Goal: Transaction & Acquisition: Purchase product/service

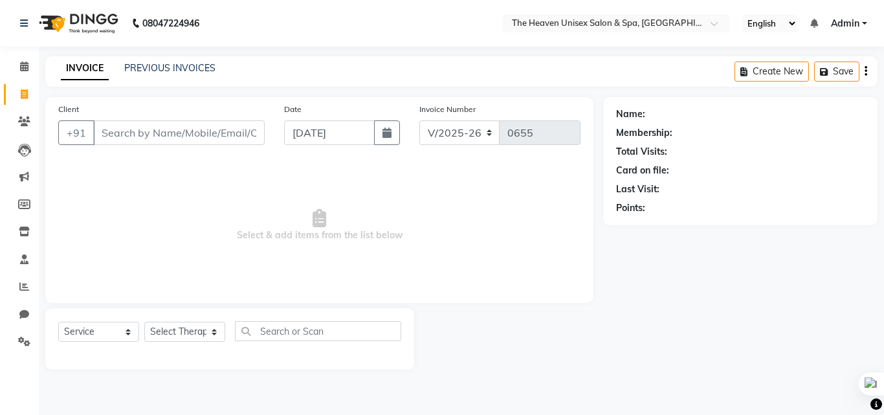
select select "8417"
select select "service"
drag, startPoint x: 167, startPoint y: 334, endPoint x: 161, endPoint y: 324, distance: 11.9
click at [167, 333] on select "Select Therapist [PERSON_NAME] HRS House [PERSON_NAME] [PERSON_NAME] Rashmi [PE…" at bounding box center [184, 332] width 81 height 20
select select "82833"
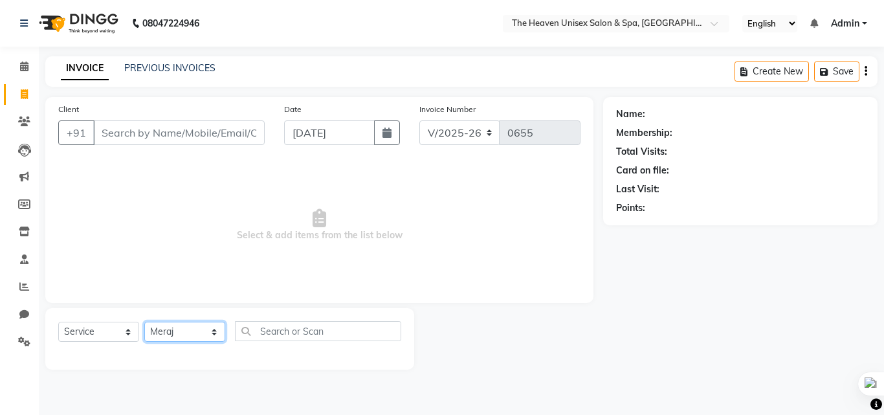
click at [144, 322] on select "Select Therapist [PERSON_NAME] HRS House [PERSON_NAME] [PERSON_NAME] Rashmi [PE…" at bounding box center [184, 332] width 81 height 20
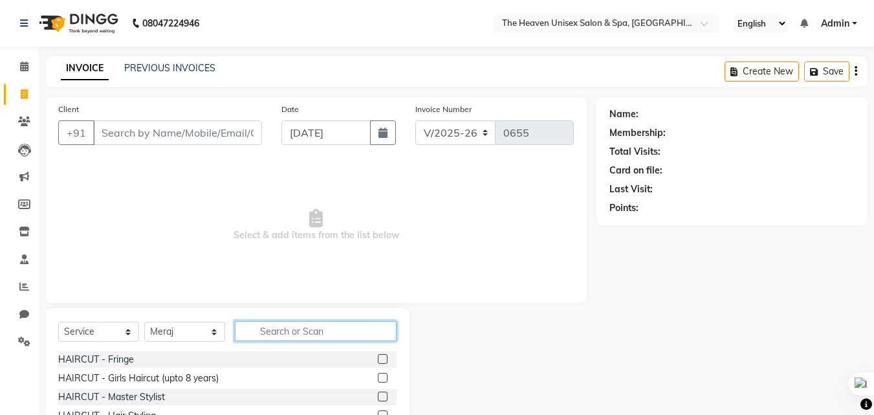
click at [281, 336] on input "text" at bounding box center [316, 331] width 162 height 20
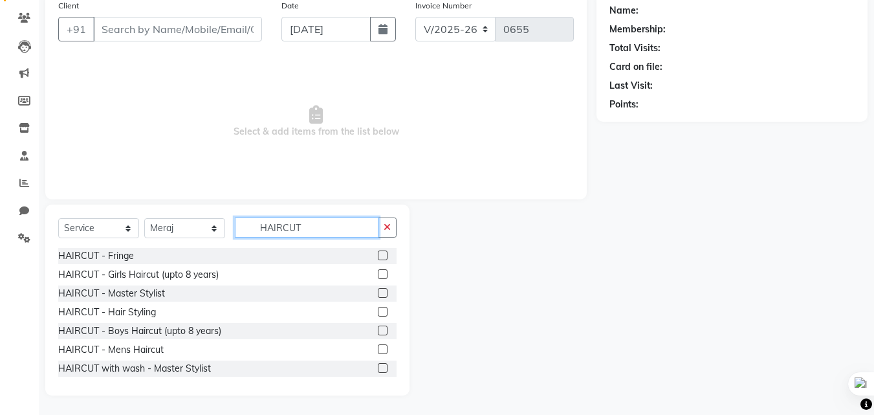
type input "HAIRCUT"
click at [378, 348] on label at bounding box center [383, 349] width 10 height 10
click at [378, 348] on input "checkbox" at bounding box center [382, 350] width 8 height 8
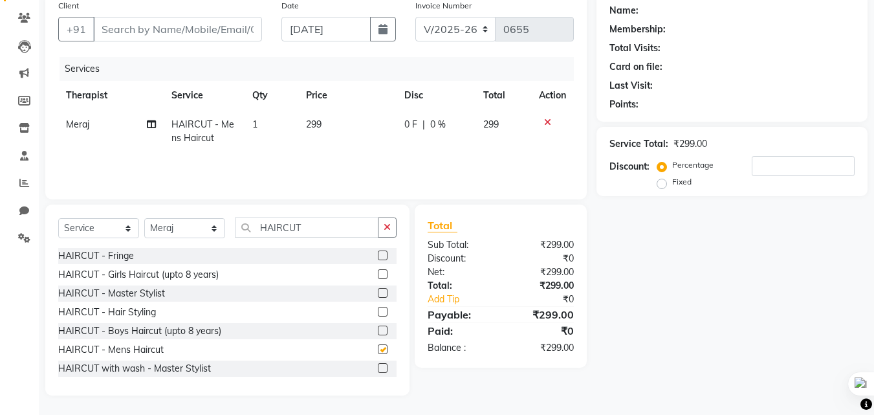
checkbox input "false"
drag, startPoint x: 390, startPoint y: 230, endPoint x: 340, endPoint y: 229, distance: 49.2
click at [388, 229] on icon "button" at bounding box center [387, 227] width 7 height 9
click at [322, 229] on input "text" at bounding box center [316, 227] width 162 height 20
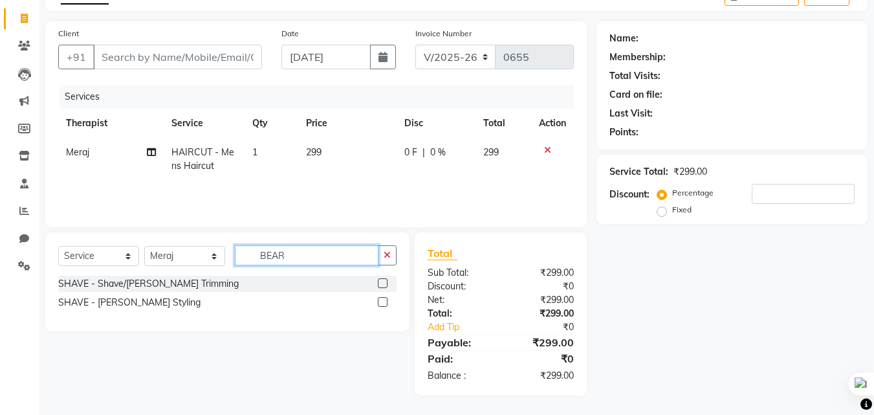
scroll to position [76, 0]
type input "BEAR"
click at [381, 282] on label at bounding box center [383, 283] width 10 height 10
click at [381, 282] on input "checkbox" at bounding box center [382, 284] width 8 height 8
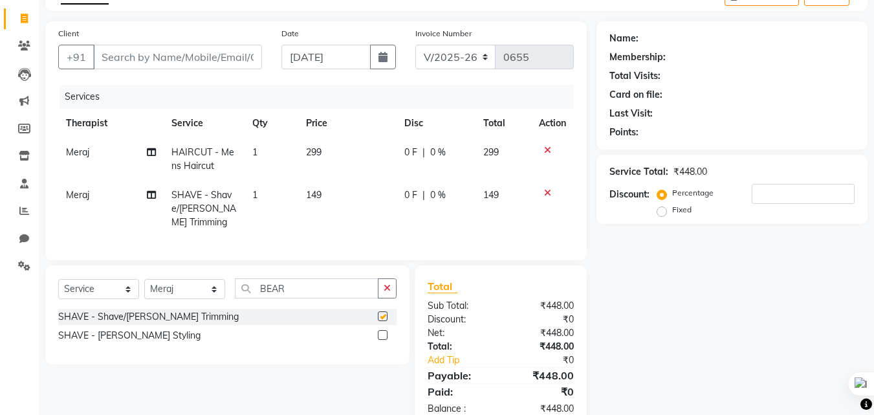
checkbox input "false"
click at [386, 293] on icon "button" at bounding box center [387, 288] width 7 height 9
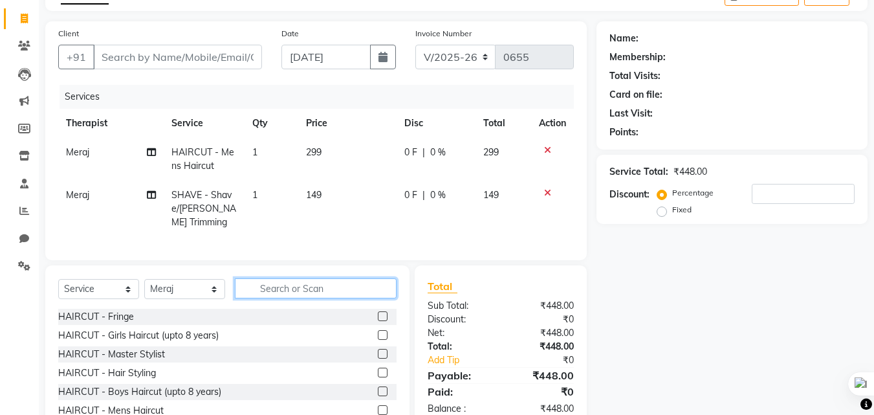
click at [326, 298] on input "text" at bounding box center [316, 288] width 162 height 20
click at [546, 190] on icon at bounding box center [547, 192] width 7 height 9
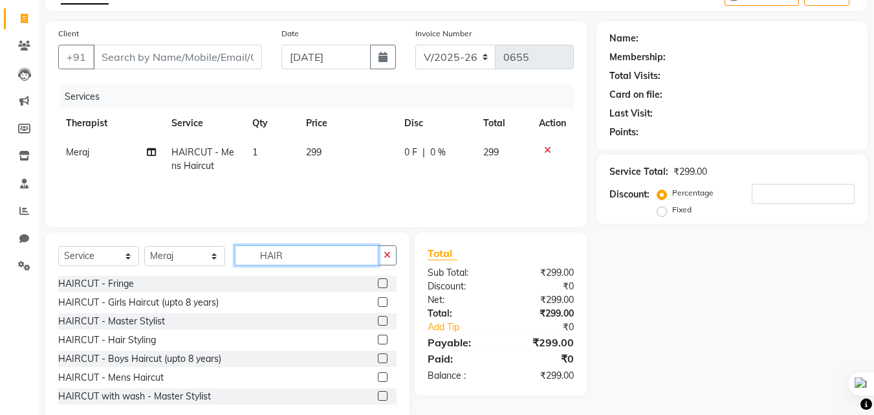
click at [341, 257] on input "HAIR" at bounding box center [307, 255] width 144 height 20
type input "H"
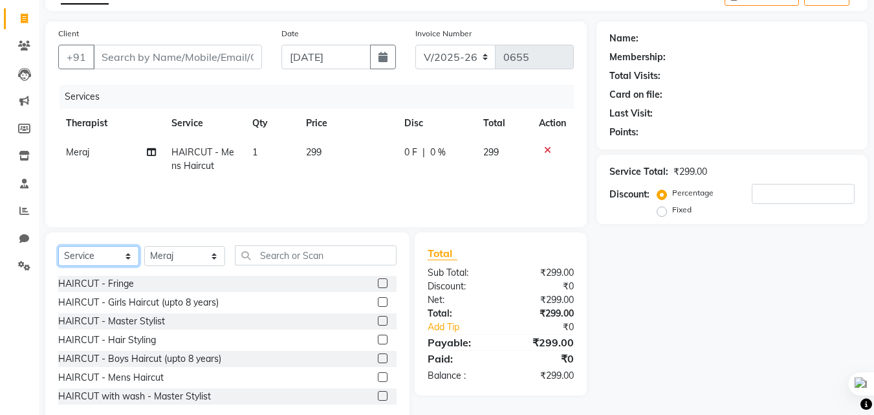
click at [88, 248] on select "Select Service Product Membership Package Voucher Prepaid Gift Card" at bounding box center [98, 256] width 81 height 20
click at [58, 246] on select "Select Service Product Membership Package Voucher Prepaid Gift Card" at bounding box center [98, 256] width 81 height 20
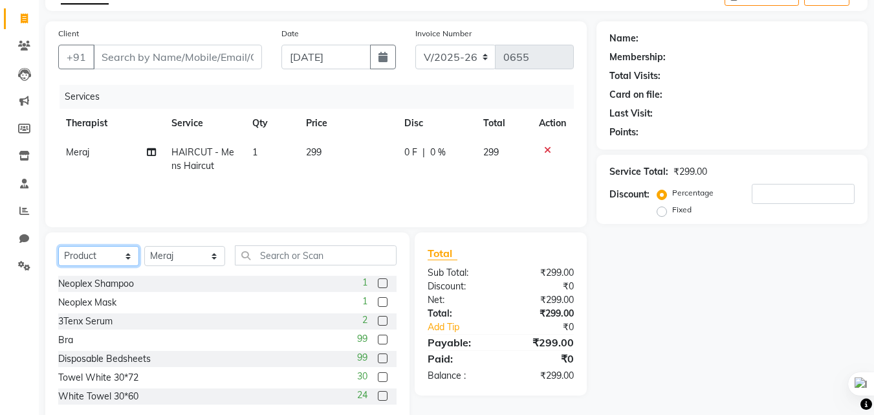
scroll to position [104, 0]
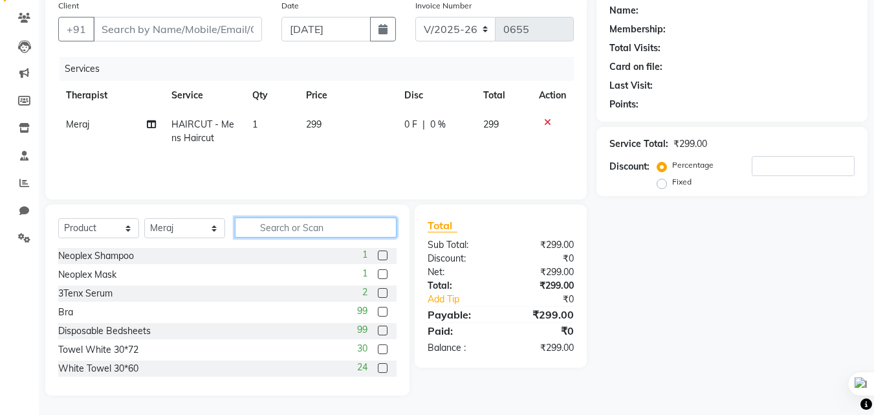
click at [282, 230] on input "text" at bounding box center [316, 227] width 162 height 20
click at [546, 126] on icon at bounding box center [547, 122] width 7 height 9
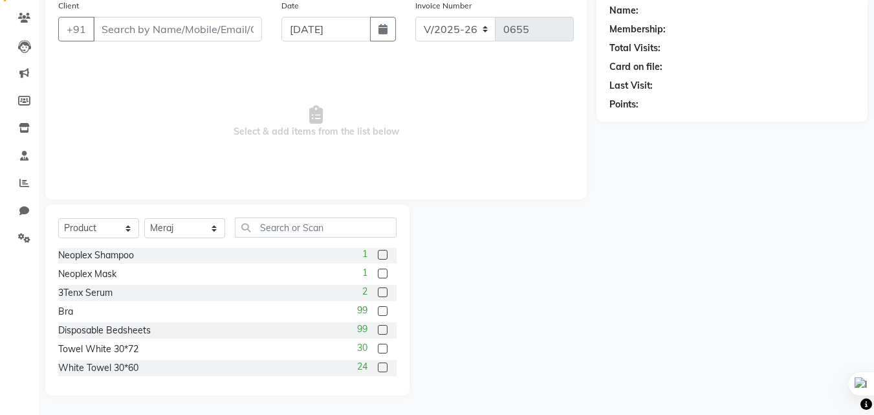
scroll to position [0, 0]
click at [96, 228] on select "Select Service Product Membership Package Voucher Prepaid Gift Card" at bounding box center [98, 228] width 81 height 20
select select "package"
click at [58, 218] on select "Select Service Product Membership Package Voucher Prepaid Gift Card" at bounding box center [98, 228] width 81 height 20
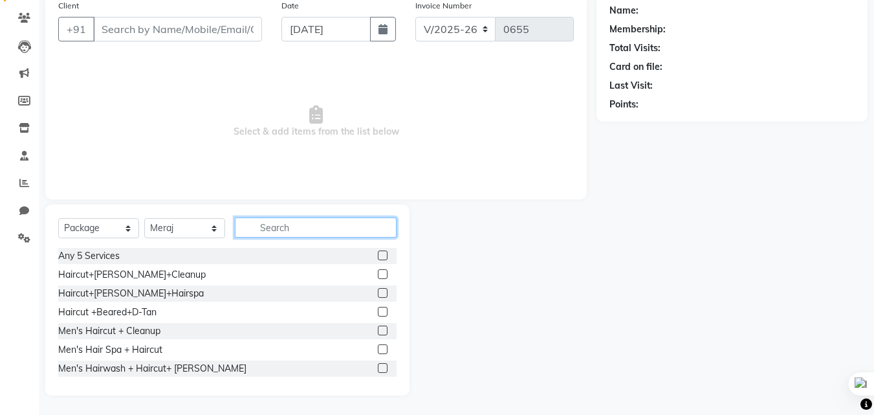
click at [309, 223] on input "text" at bounding box center [316, 227] width 162 height 20
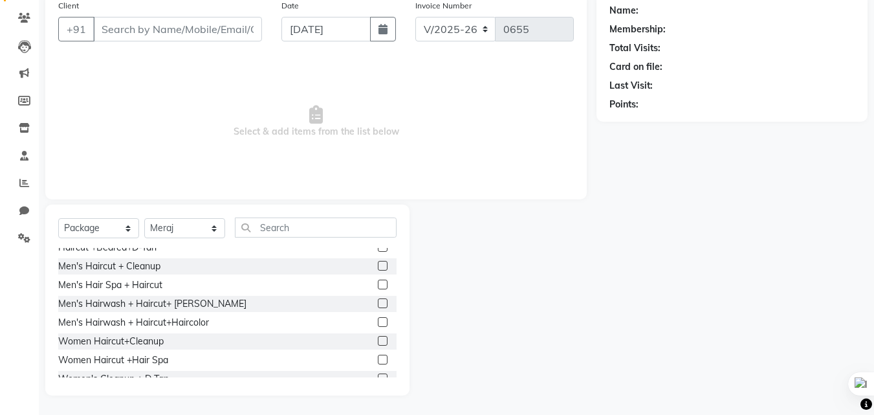
click at [378, 284] on label at bounding box center [383, 285] width 10 height 10
click at [378, 284] on input "checkbox" at bounding box center [382, 285] width 8 height 8
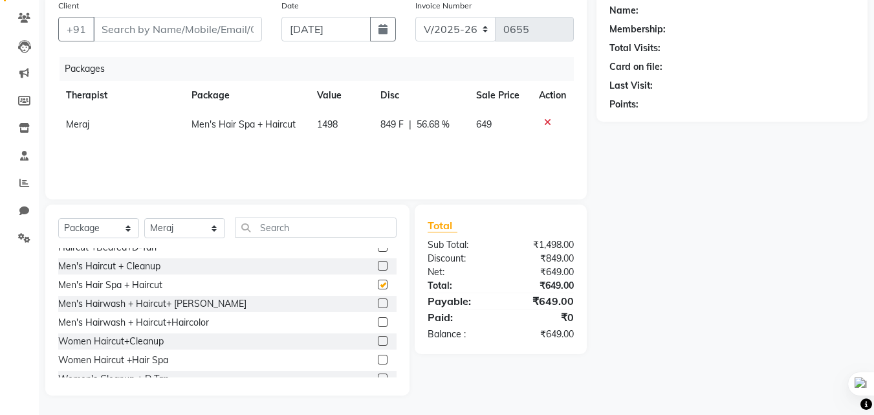
checkbox input "false"
click at [183, 228] on select "Select Therapist [PERSON_NAME] HRS House [PERSON_NAME] [PERSON_NAME] Rashmi [PE…" at bounding box center [184, 228] width 81 height 20
select select "82835"
click at [144, 218] on select "Select Therapist [PERSON_NAME] HRS House [PERSON_NAME] [PERSON_NAME] Rashmi [PE…" at bounding box center [184, 228] width 81 height 20
click at [104, 230] on select "Select Service Product Membership Package Voucher Prepaid Gift Card" at bounding box center [98, 228] width 81 height 20
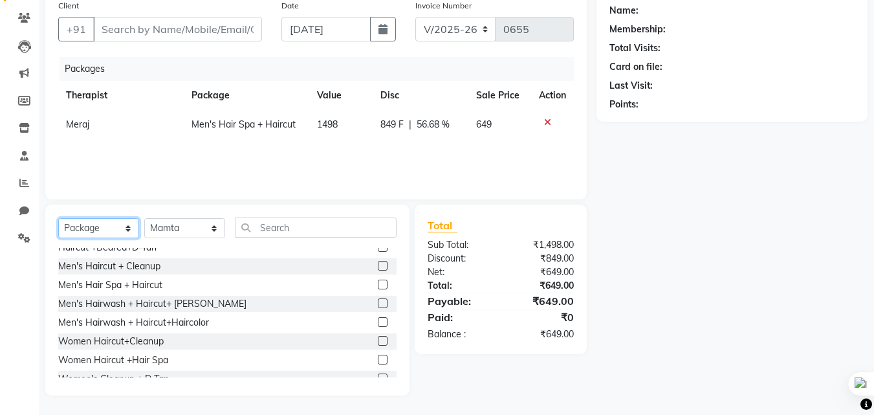
select select "service"
click at [58, 218] on select "Select Service Product Membership Package Voucher Prepaid Gift Card" at bounding box center [98, 228] width 81 height 20
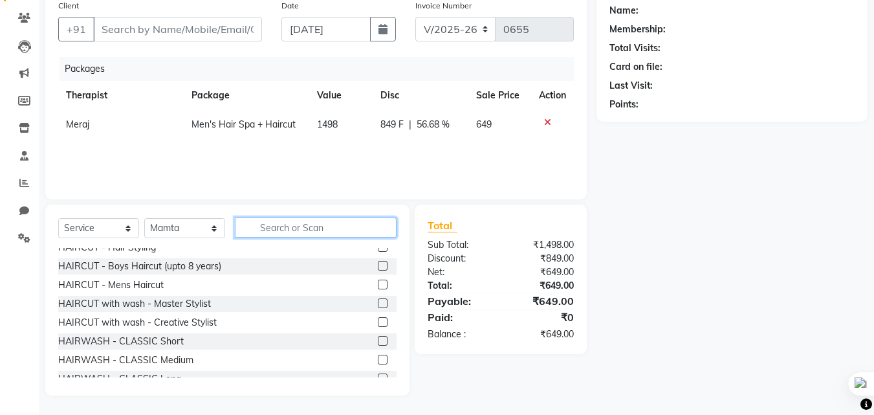
click at [327, 229] on input "text" at bounding box center [316, 227] width 162 height 20
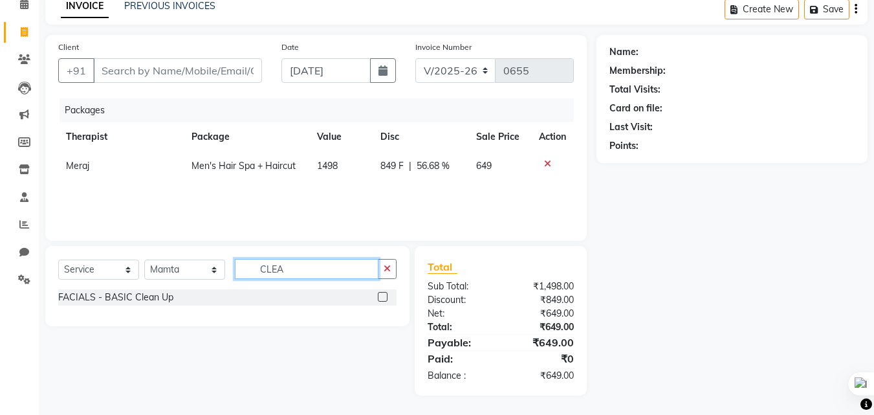
scroll to position [62, 0]
type input "CLEAN"
click at [381, 298] on label at bounding box center [383, 297] width 10 height 10
click at [381, 298] on input "checkbox" at bounding box center [382, 297] width 8 height 8
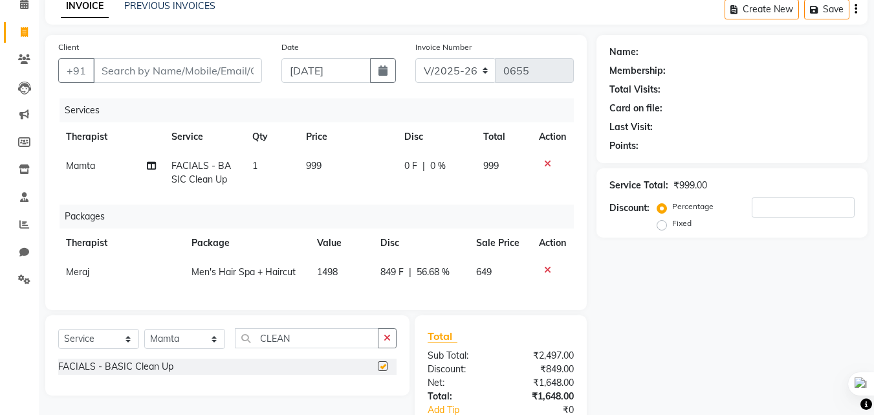
checkbox input "false"
click at [381, 347] on button "button" at bounding box center [387, 338] width 19 height 20
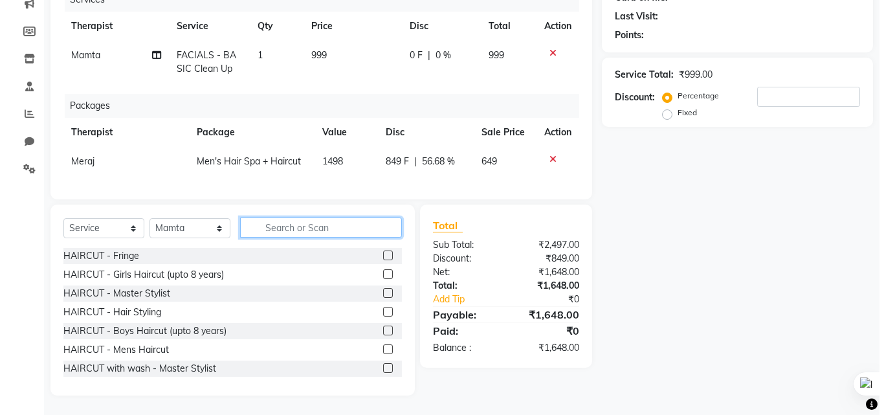
scroll to position [0, 0]
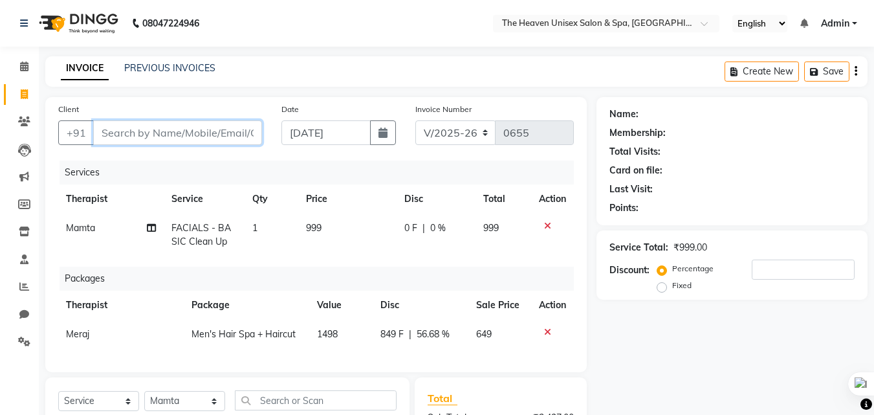
click at [138, 125] on input "Client" at bounding box center [177, 132] width 169 height 25
type input "9"
type input "0"
type input "9867328444"
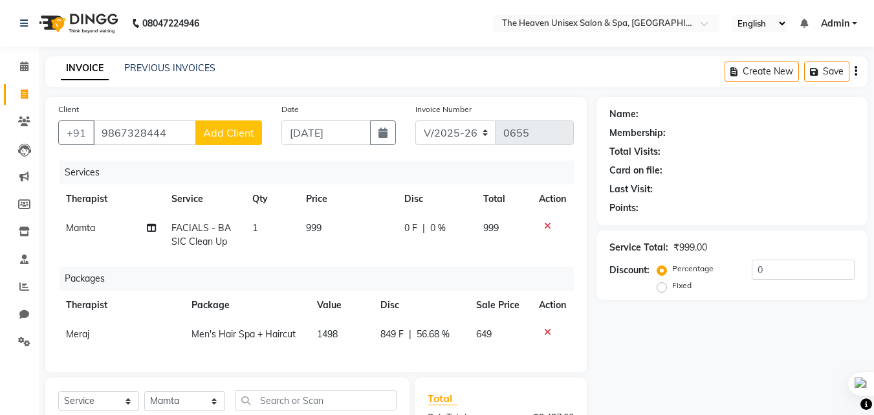
click at [232, 145] on div "Client [PHONE_NUMBER] Add Client" at bounding box center [160, 128] width 223 height 53
click at [230, 135] on span "Add Client" at bounding box center [228, 132] width 51 height 13
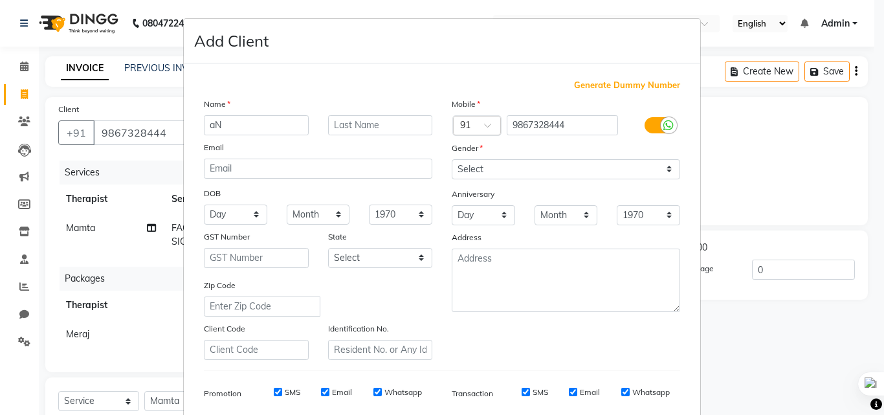
type input "a"
type input "[PERSON_NAME]"
type input "Y"
type input "Jadhav"
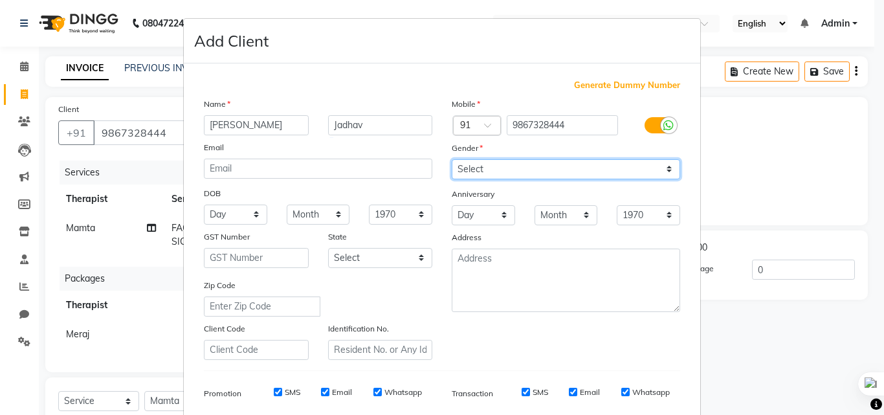
click at [487, 170] on select "Select [DEMOGRAPHIC_DATA] [DEMOGRAPHIC_DATA] Other Prefer Not To Say" at bounding box center [566, 169] width 228 height 20
select select "[DEMOGRAPHIC_DATA]"
click at [452, 159] on select "Select [DEMOGRAPHIC_DATA] [DEMOGRAPHIC_DATA] Other Prefer Not To Say" at bounding box center [566, 169] width 228 height 20
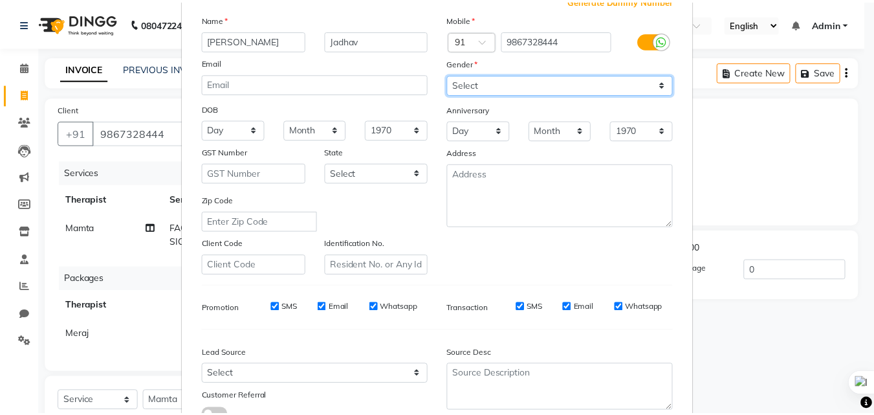
scroll to position [183, 0]
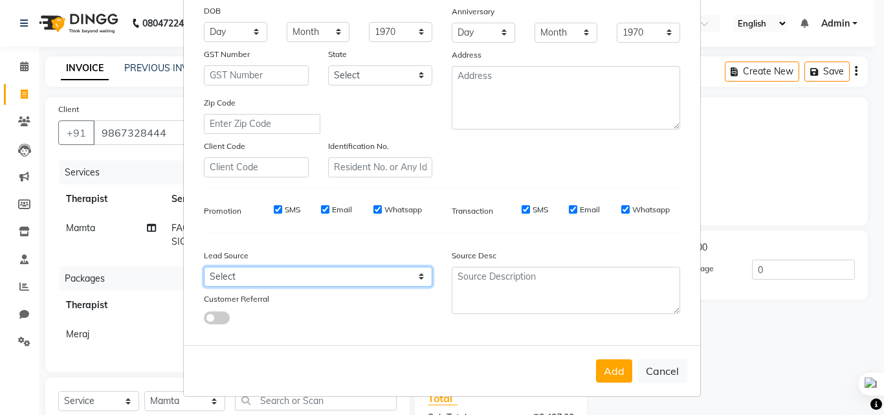
click at [257, 274] on select "Select Walk-in Referral Internet Friend Word of Mouth Advertisement Facebook Ju…" at bounding box center [318, 277] width 228 height 20
select select "55212"
click at [204, 267] on select "Select Walk-in Referral Internet Friend Word of Mouth Advertisement Facebook Ju…" at bounding box center [318, 277] width 228 height 20
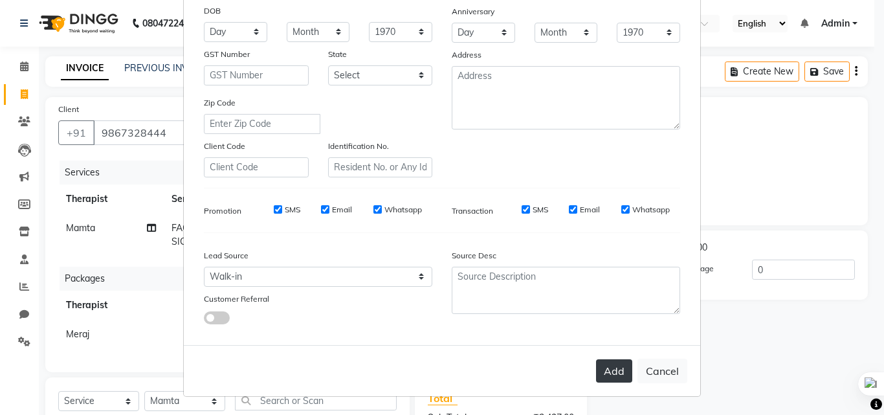
click at [603, 376] on button "Add" at bounding box center [614, 370] width 36 height 23
select select
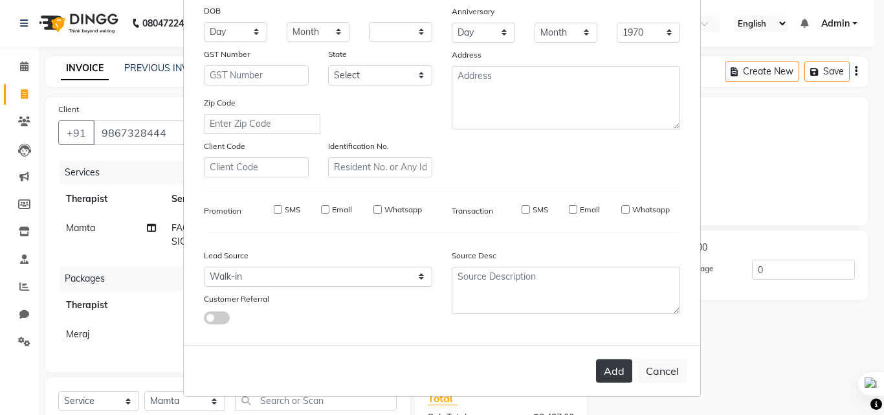
select select
checkbox input "false"
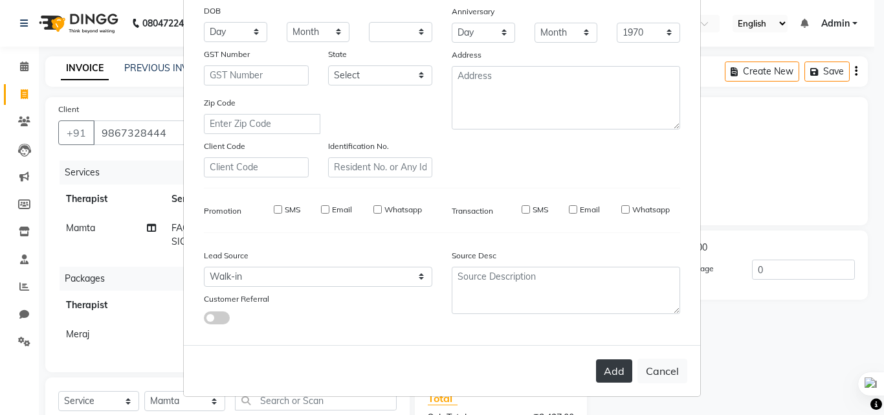
checkbox input "false"
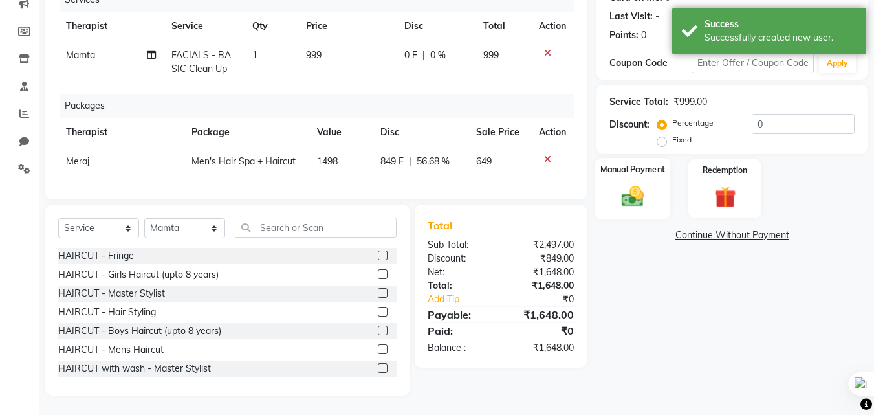
click at [636, 183] on img at bounding box center [633, 196] width 36 height 26
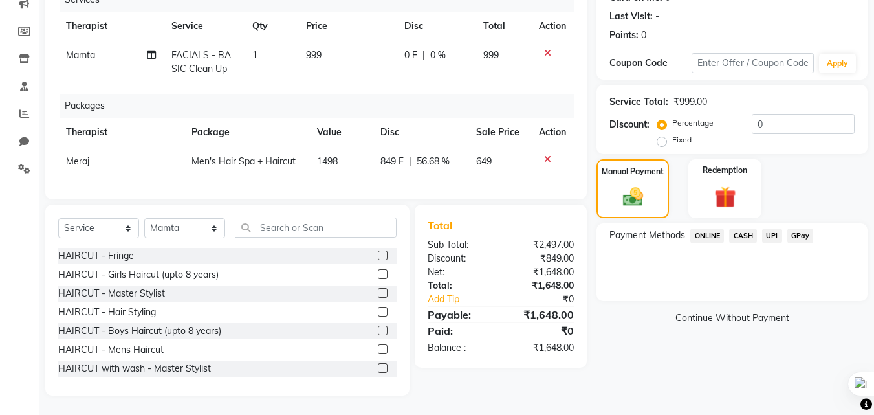
click at [805, 228] on span "GPay" at bounding box center [801, 235] width 27 height 15
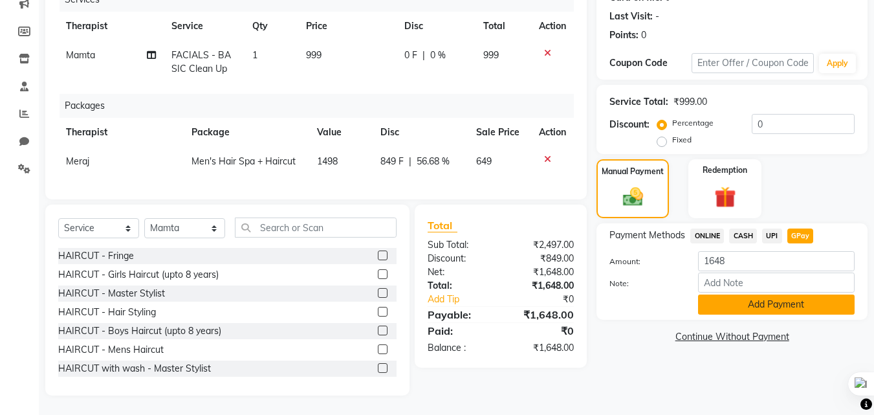
click at [804, 295] on button "Add Payment" at bounding box center [776, 305] width 157 height 20
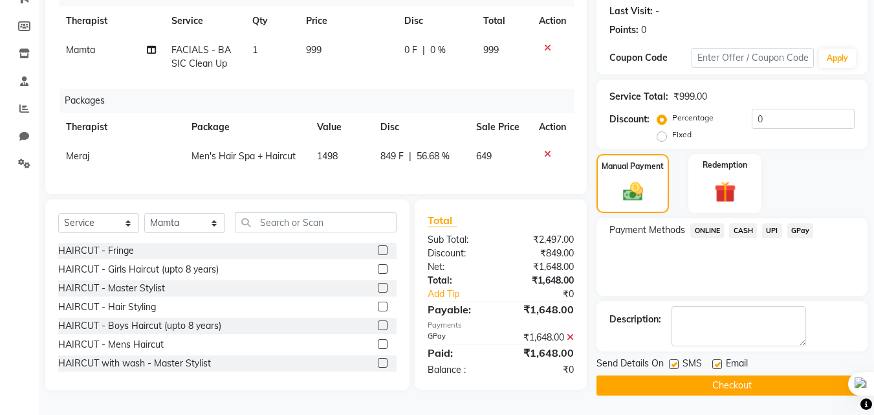
click at [752, 379] on button "Checkout" at bounding box center [732, 385] width 271 height 20
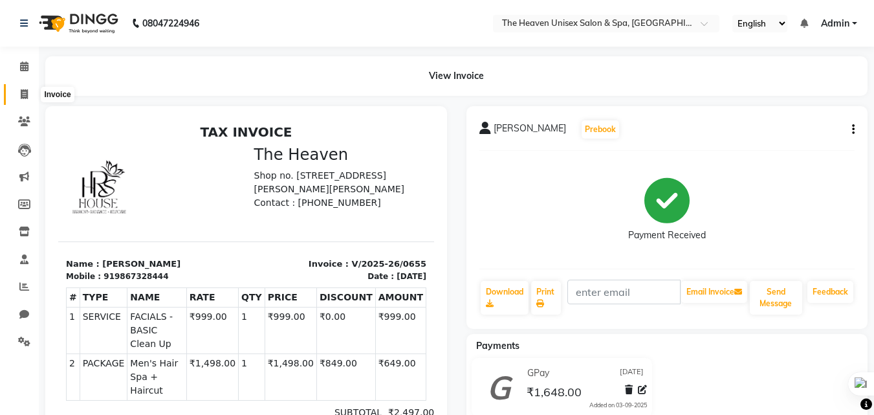
click at [16, 92] on span at bounding box center [24, 94] width 23 height 15
select select "8417"
select select "service"
